Goal: Task Accomplishment & Management: Manage account settings

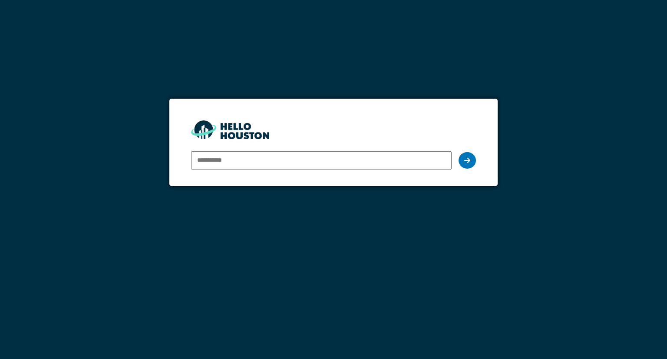
click at [372, 160] on input "email" at bounding box center [321, 160] width 260 height 18
type input "**********"
click at [461, 159] on div at bounding box center [466, 160] width 17 height 16
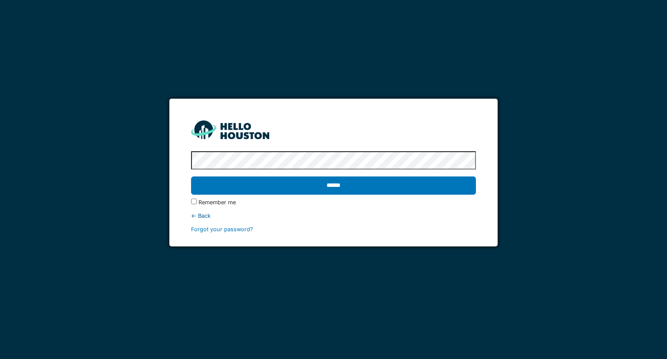
click at [191, 176] on input "******" at bounding box center [333, 185] width 284 height 18
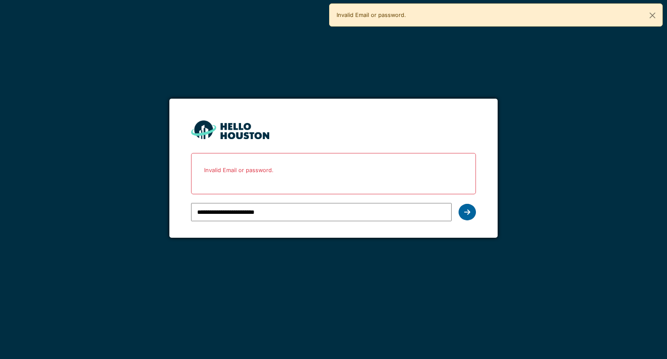
click at [469, 210] on icon at bounding box center [467, 211] width 6 height 7
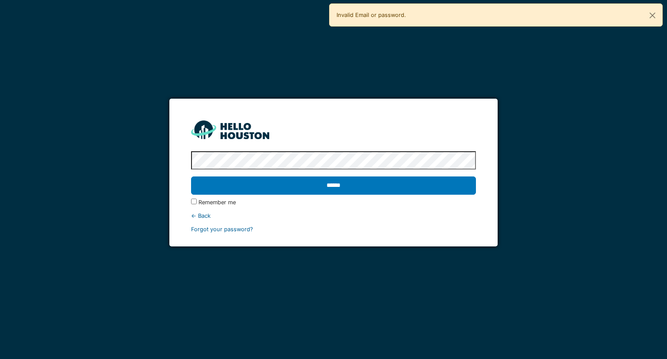
click at [197, 227] on link "Forgot your password?" at bounding box center [222, 229] width 62 height 7
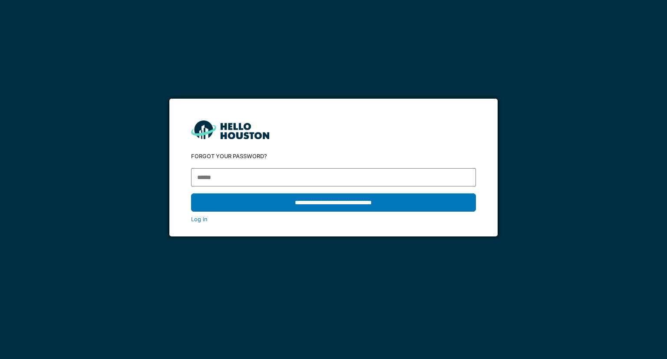
click at [254, 177] on input "email" at bounding box center [333, 177] width 284 height 18
type input "**********"
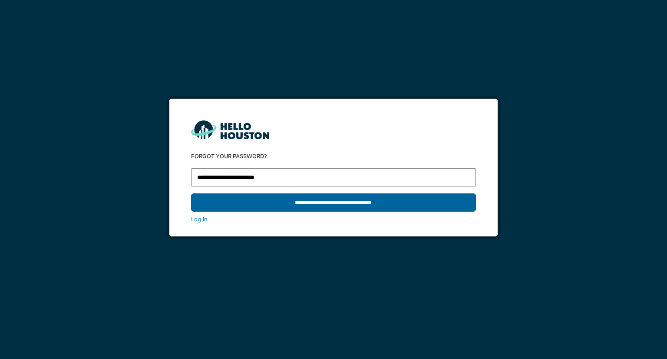
click at [342, 200] on input "**********" at bounding box center [333, 202] width 284 height 18
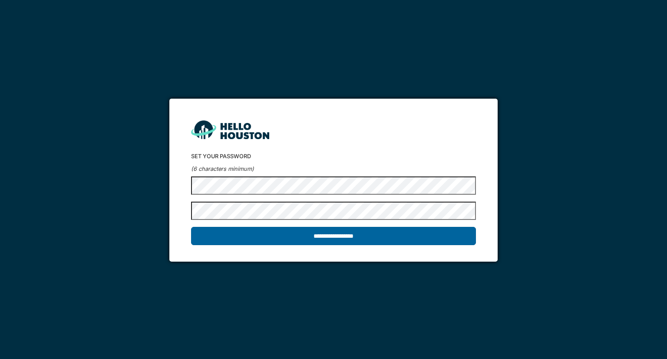
click at [303, 237] on input "**********" at bounding box center [333, 236] width 284 height 18
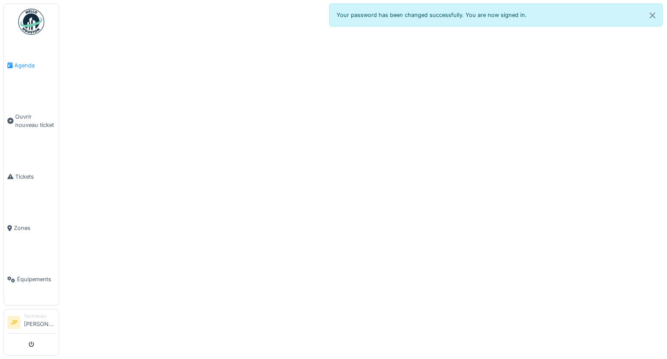
click at [26, 66] on span "Agenda" at bounding box center [34, 65] width 41 height 8
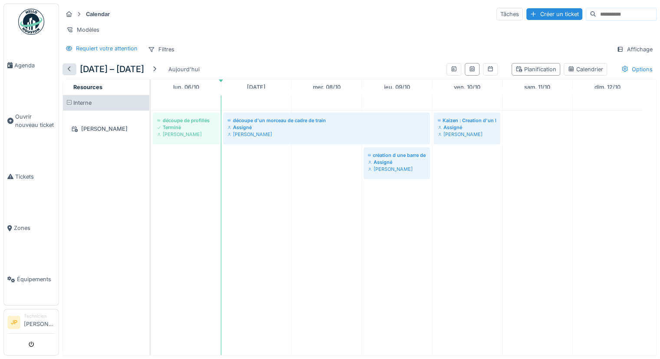
click at [68, 73] on div at bounding box center [69, 69] width 7 height 8
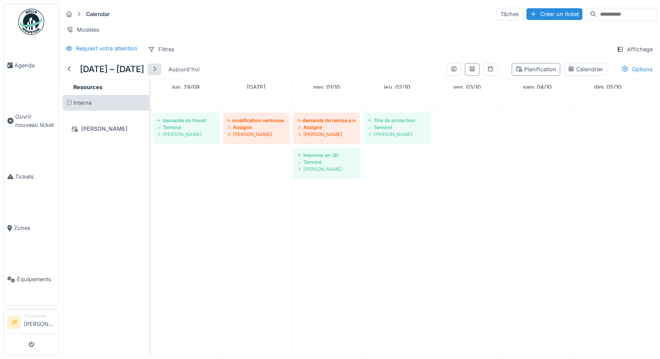
click at [158, 73] on div at bounding box center [154, 69] width 7 height 8
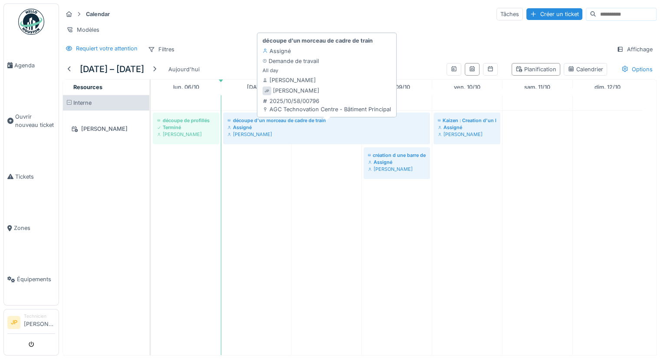
click at [316, 124] on div "découpe d'un morceau de cadre de train" at bounding box center [326, 120] width 198 height 7
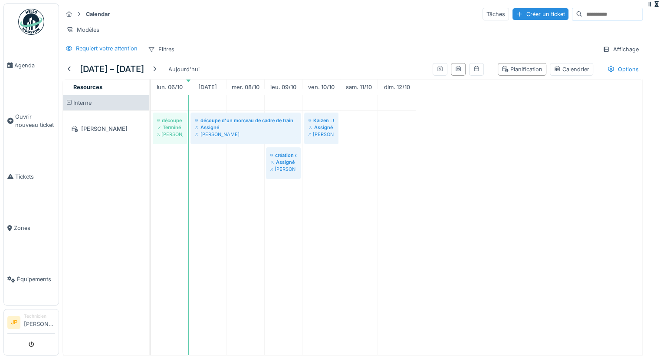
click at [316, 128] on td at bounding box center [322, 225] width 38 height 260
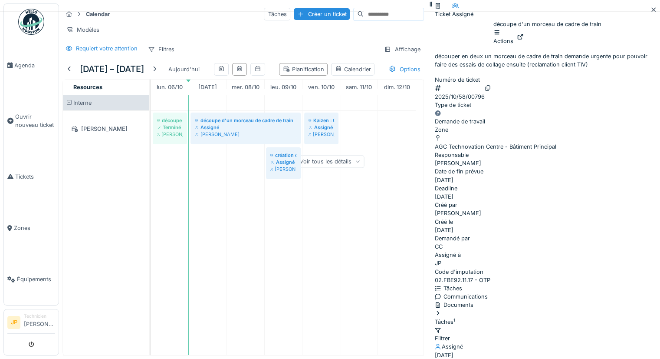
click at [364, 168] on div "Voir tous les détails" at bounding box center [330, 161] width 68 height 13
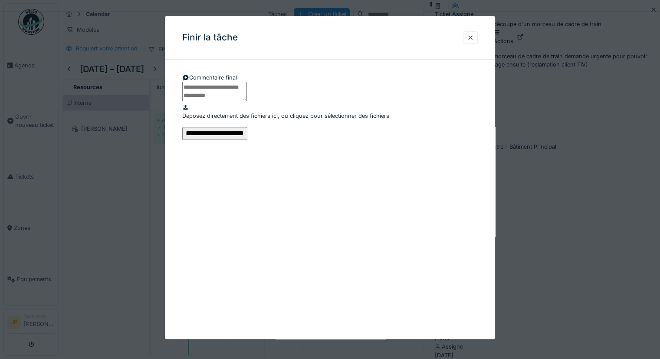
click at [247, 140] on input "**********" at bounding box center [214, 133] width 65 height 13
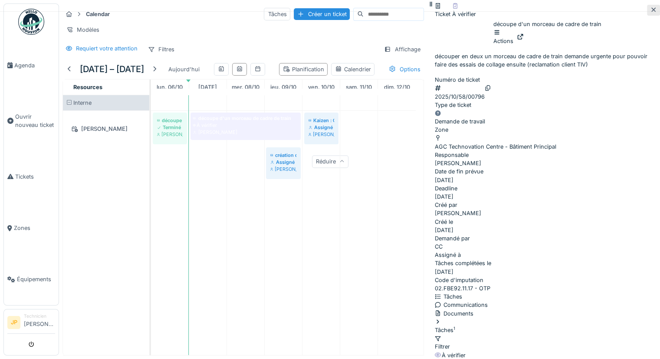
click at [650, 9] on icon at bounding box center [653, 10] width 7 height 6
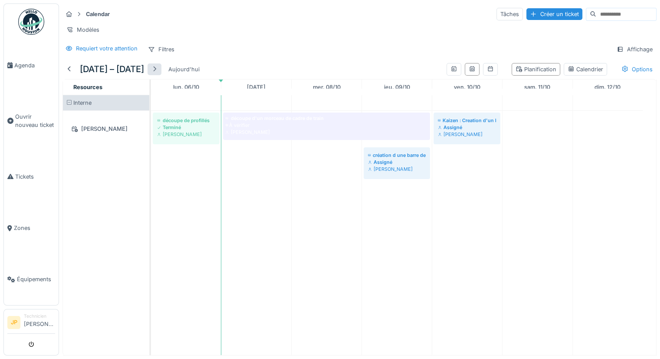
click at [158, 73] on div at bounding box center [154, 69] width 7 height 8
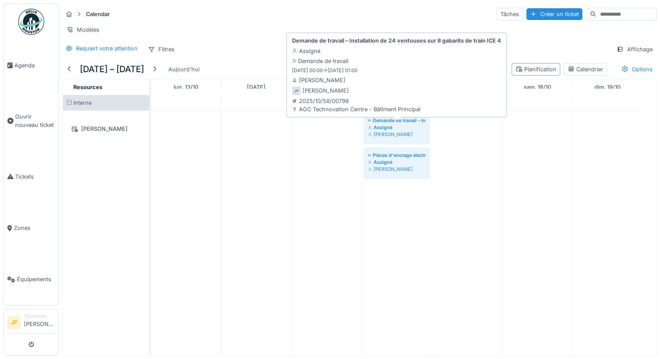
click at [394, 131] on div "Assigné" at bounding box center [397, 127] width 58 height 7
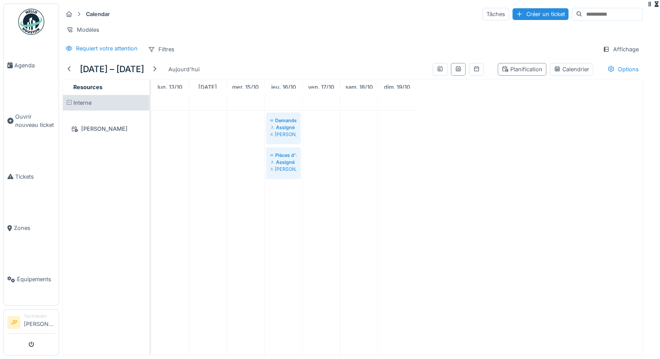
click at [394, 132] on td at bounding box center [397, 225] width 38 height 260
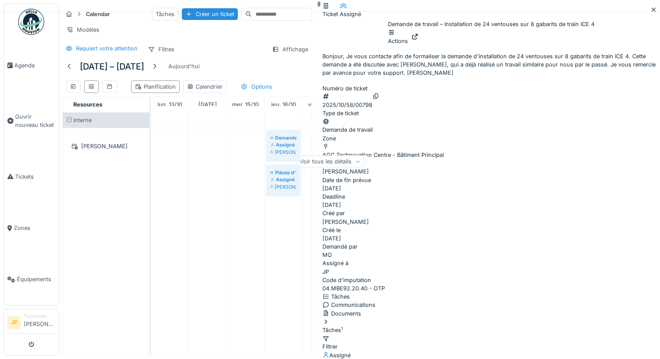
scroll to position [87, 0]
click at [360, 164] on icon at bounding box center [357, 161] width 5 height 4
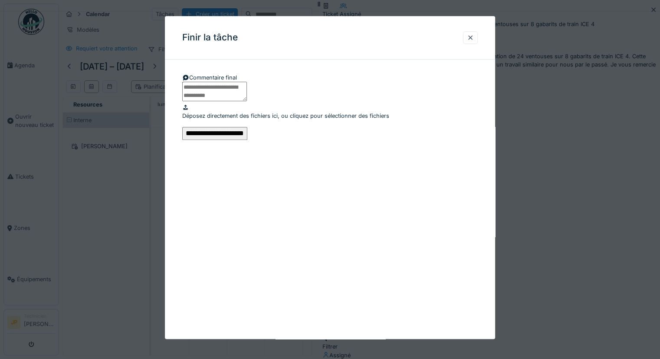
click at [247, 140] on input "**********" at bounding box center [214, 133] width 65 height 13
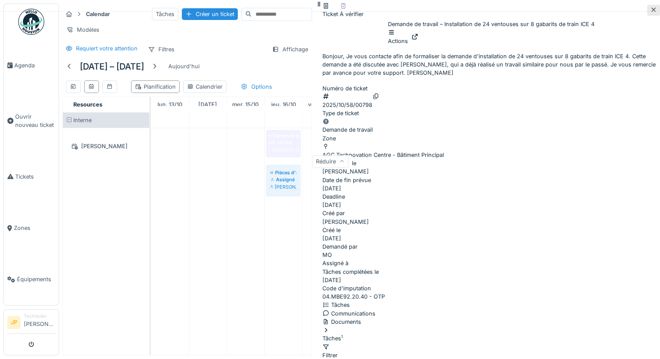
click at [650, 7] on icon at bounding box center [653, 10] width 7 height 6
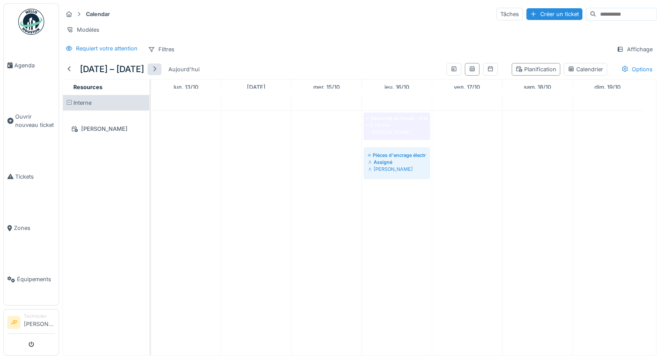
click at [158, 73] on div at bounding box center [154, 69] width 7 height 8
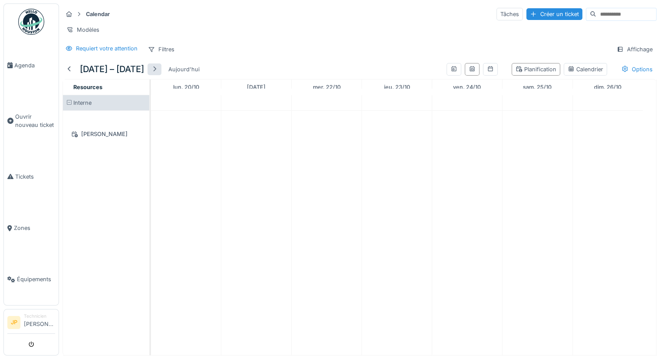
click at [158, 73] on div at bounding box center [154, 69] width 7 height 8
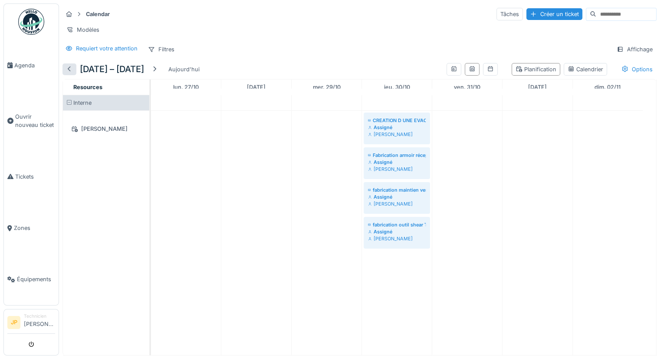
click at [68, 73] on div at bounding box center [69, 69] width 7 height 8
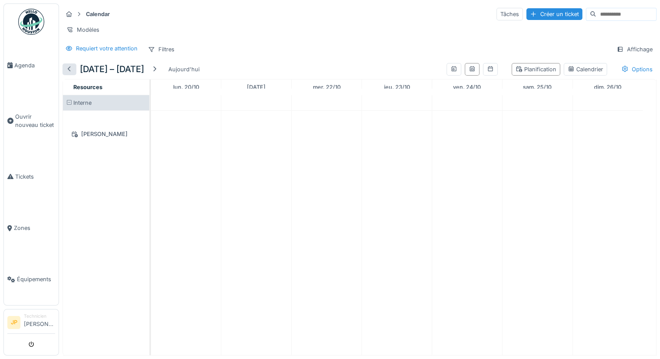
click at [68, 73] on div at bounding box center [69, 69] width 7 height 8
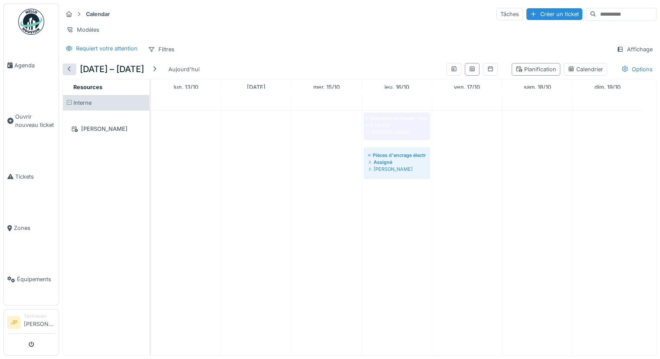
click at [69, 73] on div at bounding box center [69, 69] width 7 height 8
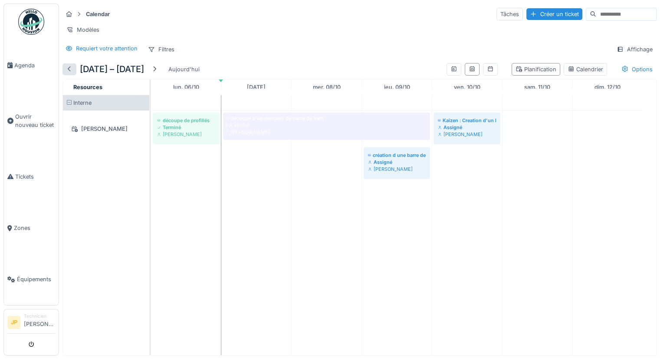
click at [67, 73] on div at bounding box center [69, 69] width 7 height 8
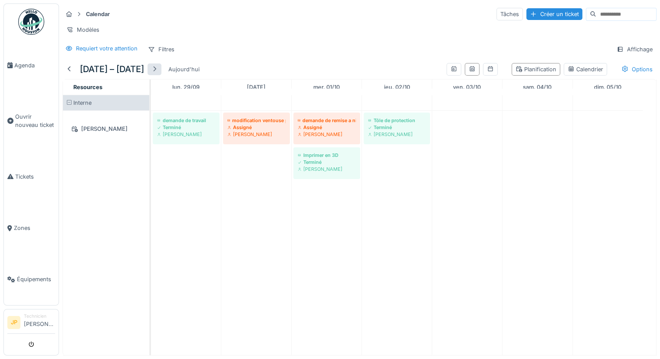
click at [158, 73] on div at bounding box center [154, 69] width 7 height 8
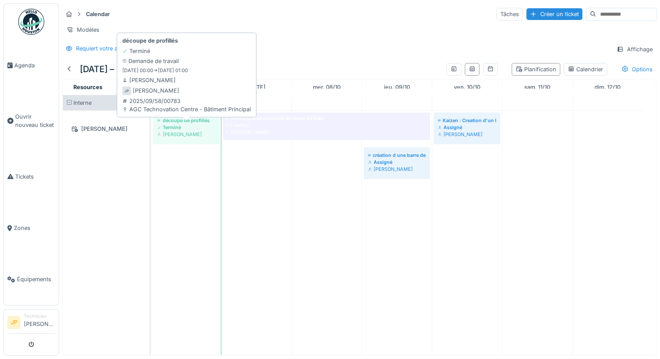
click at [198, 131] on div "Terminé" at bounding box center [186, 127] width 58 height 7
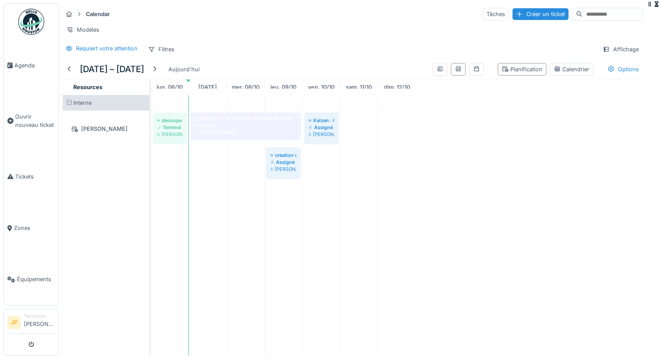
click at [198, 132] on td at bounding box center [208, 225] width 38 height 260
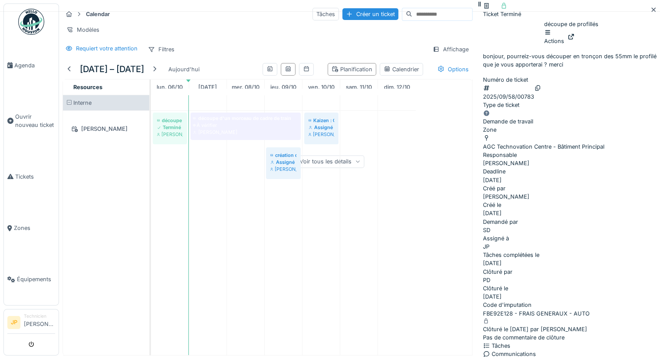
click at [364, 168] on div "Voir tous les détails" at bounding box center [330, 161] width 68 height 13
click at [650, 12] on icon at bounding box center [653, 10] width 7 height 6
